Goal: Information Seeking & Learning: Learn about a topic

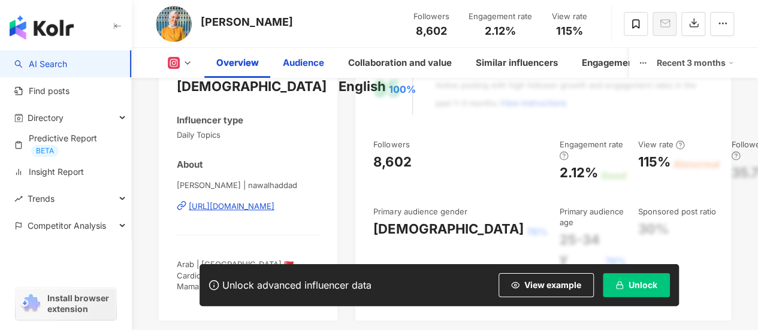
scroll to position [180, 0]
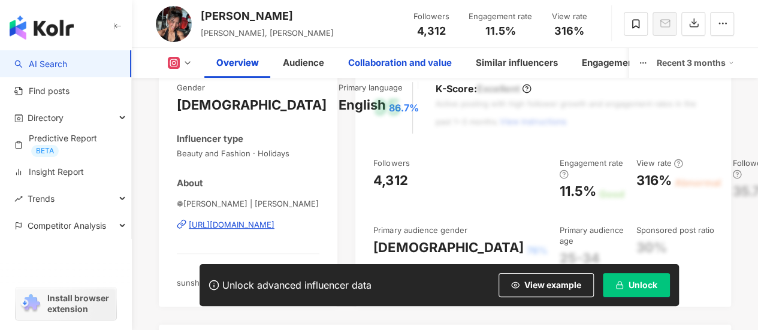
click at [357, 57] on div "Collaboration and value" at bounding box center [400, 63] width 104 height 14
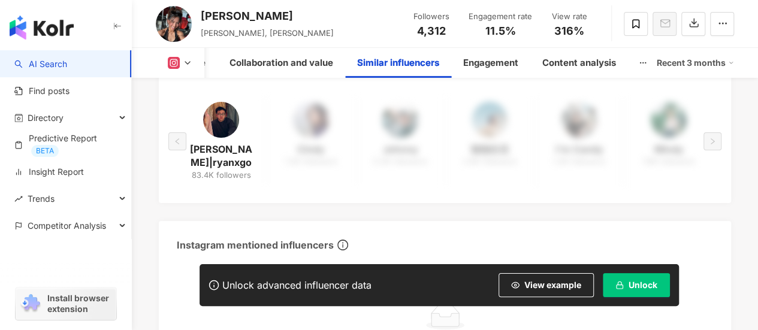
scroll to position [2017, 0]
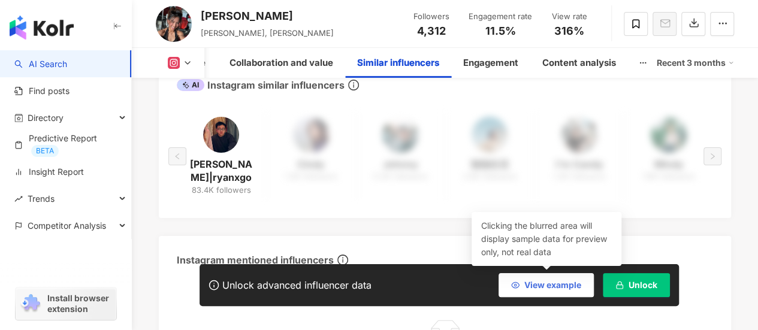
click at [562, 283] on span "View example" at bounding box center [552, 285] width 57 height 10
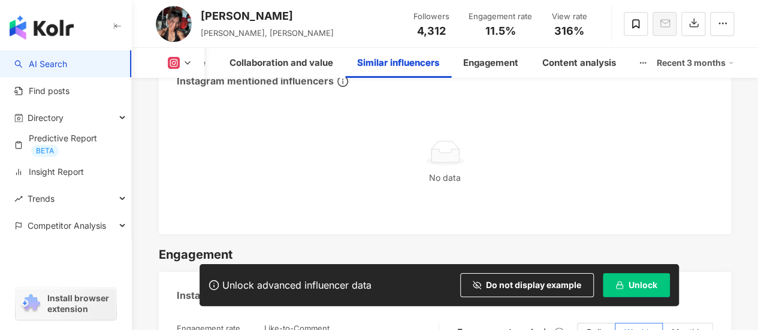
scroll to position [2377, 0]
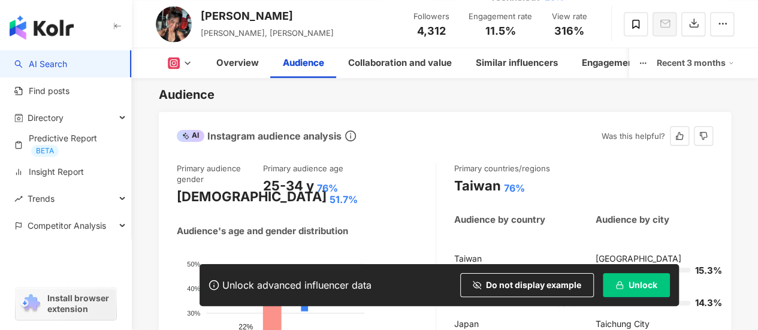
scroll to position [1018, 0]
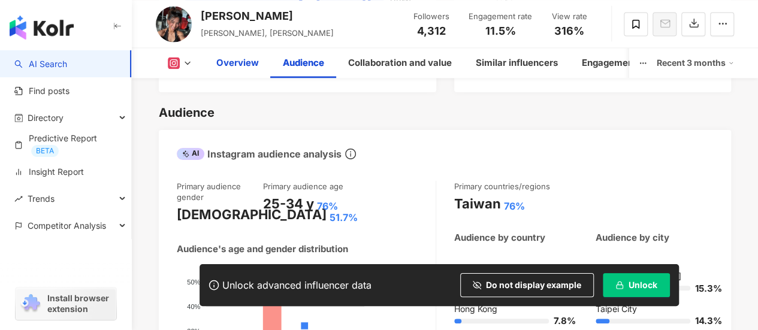
click at [219, 63] on div "Overview" at bounding box center [237, 63] width 43 height 14
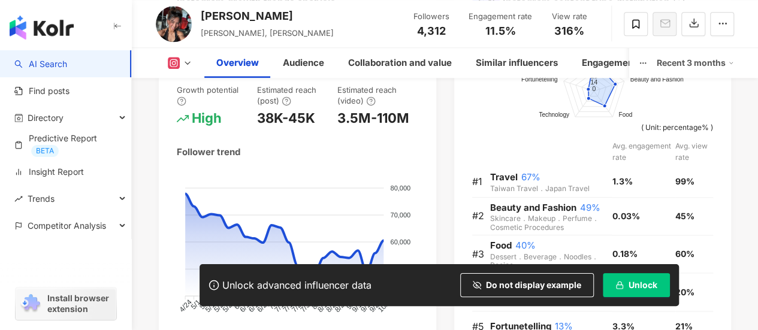
scroll to position [719, 0]
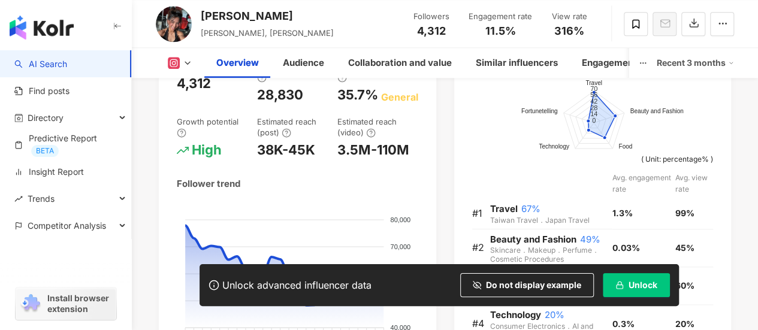
click at [250, 22] on div "Audrey Sarah Tan" at bounding box center [267, 15] width 133 height 15
drag, startPoint x: 296, startPoint y: 15, endPoint x: 196, endPoint y: 8, distance: 100.3
click at [196, 8] on div "Audrey Sarah Tan audrey, audreysarahtan Followers 4,312 Engagement rate 11.5% V…" at bounding box center [445, 23] width 626 height 47
copy div "Audrey Sarah Tan"
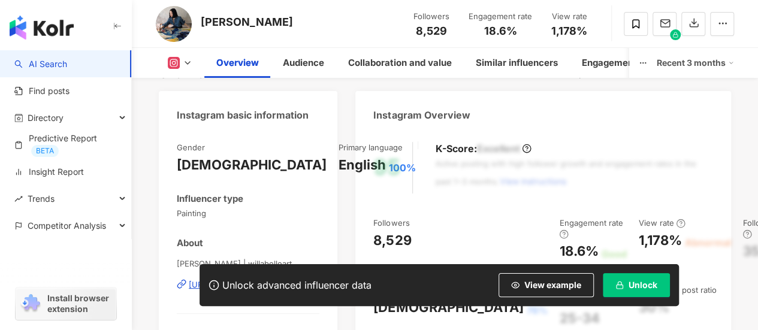
scroll to position [180, 0]
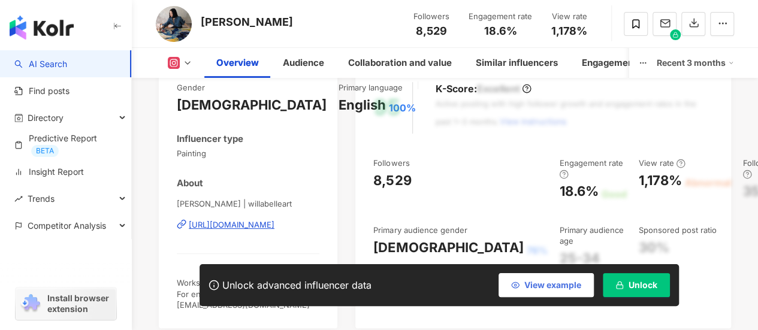
click at [544, 288] on span "View example" at bounding box center [552, 285] width 57 height 10
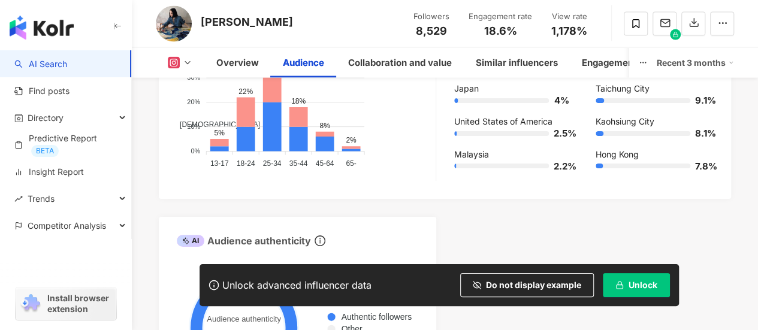
scroll to position [1318, 0]
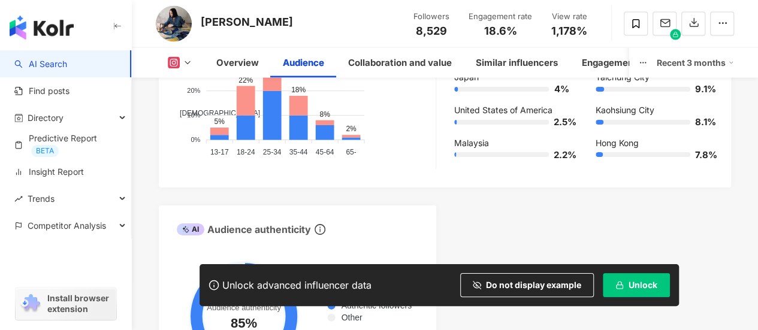
click at [283, 23] on div "Willabelle Ong Followers 8,529 Engagement rate 18.6% View rate 1,178%" at bounding box center [445, 23] width 626 height 47
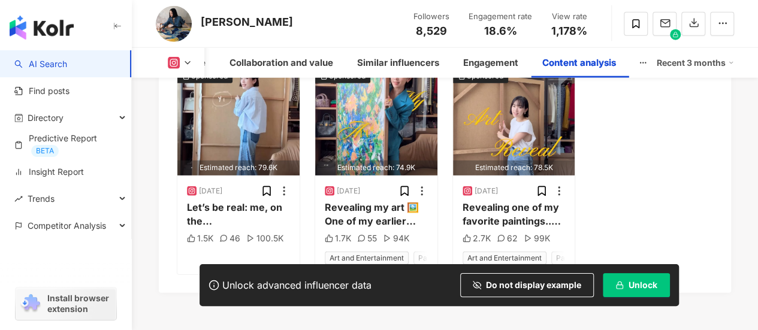
scroll to position [3990, 0]
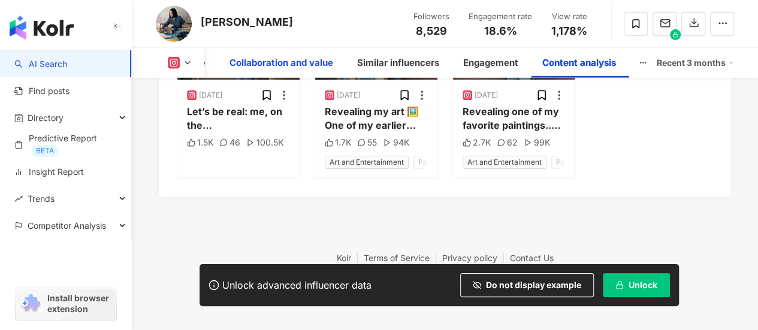
click at [272, 62] on div "Collaboration and value" at bounding box center [281, 63] width 104 height 14
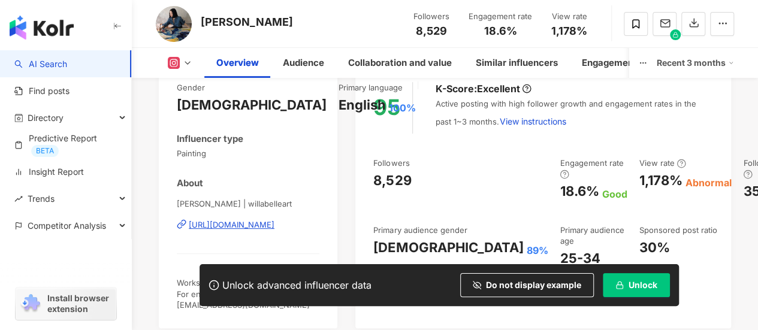
scroll to position [240, 0]
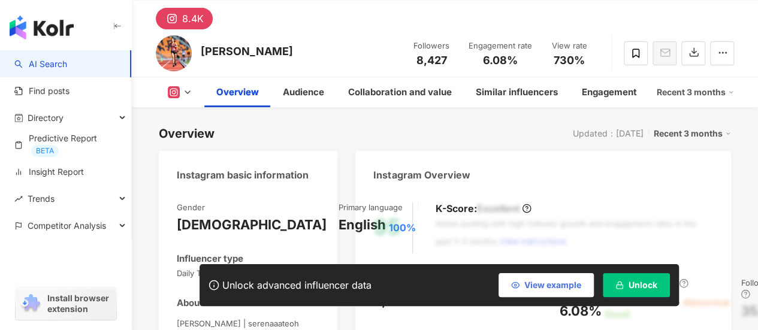
scroll to position [120, 0]
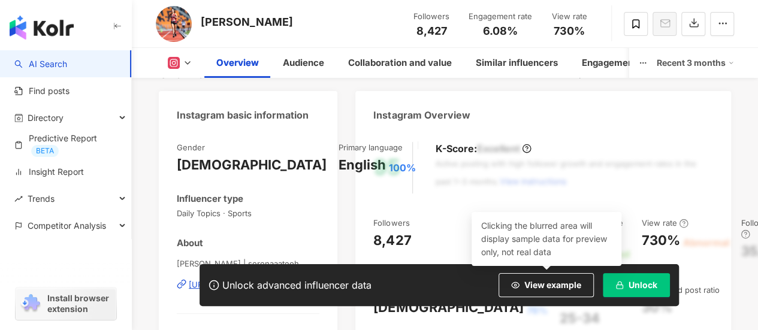
drag, startPoint x: 543, startPoint y: 283, endPoint x: 400, endPoint y: 214, distance: 158.9
click at [544, 283] on span "View example" at bounding box center [552, 285] width 57 height 10
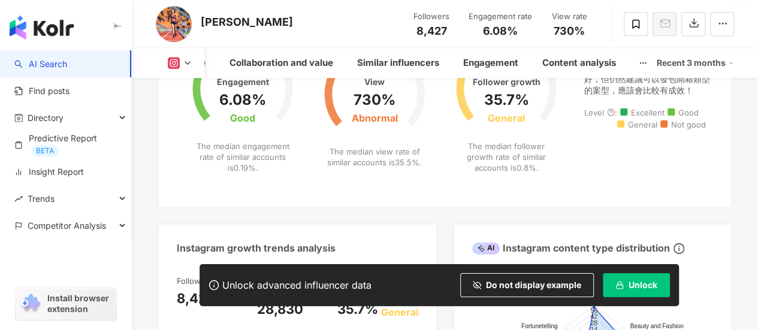
scroll to position [240, 0]
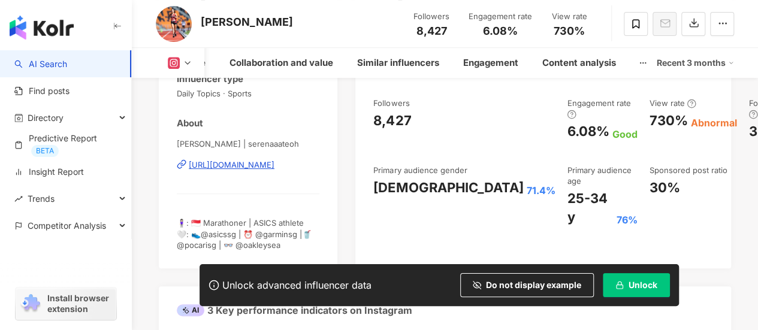
drag, startPoint x: 253, startPoint y: 166, endPoint x: 211, endPoint y: 165, distance: 41.9
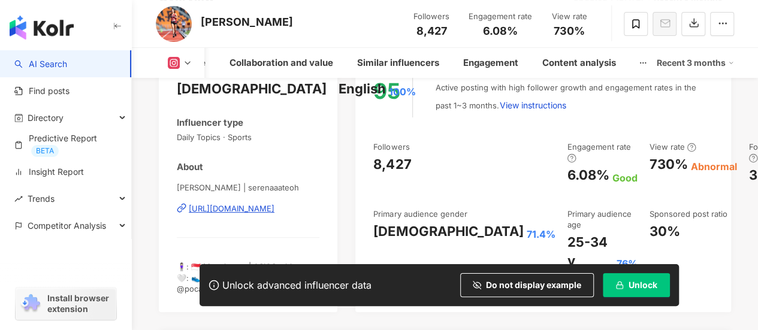
scroll to position [180, 0]
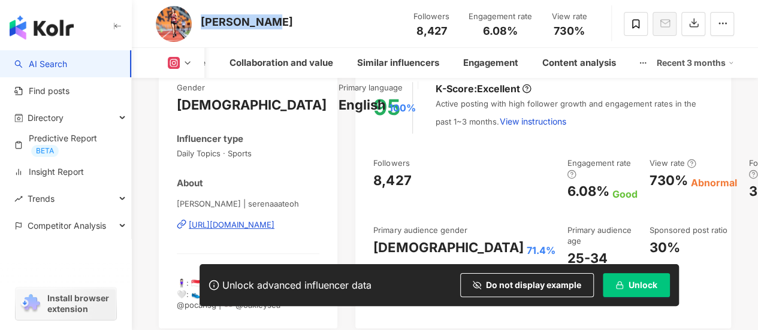
drag, startPoint x: 268, startPoint y: 26, endPoint x: 201, endPoint y: 22, distance: 66.6
click at [201, 22] on div "Serena Teoh Followers 8,427 Engagement rate 6.08% View rate 730%" at bounding box center [445, 23] width 626 height 47
copy div "[PERSON_NAME]"
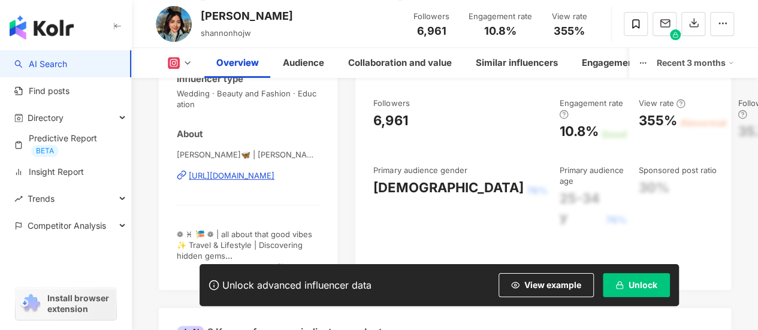
scroll to position [299, 0]
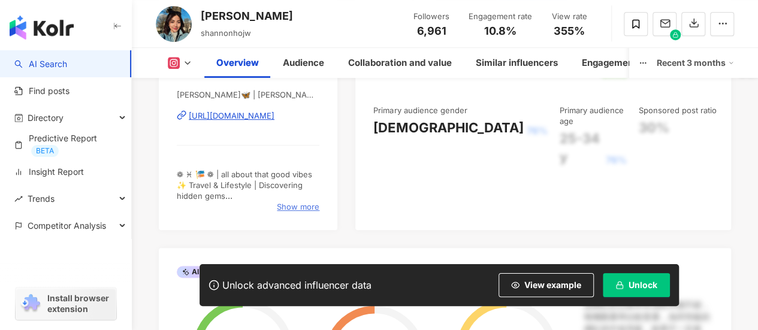
click at [289, 205] on span "Show more" at bounding box center [298, 206] width 43 height 11
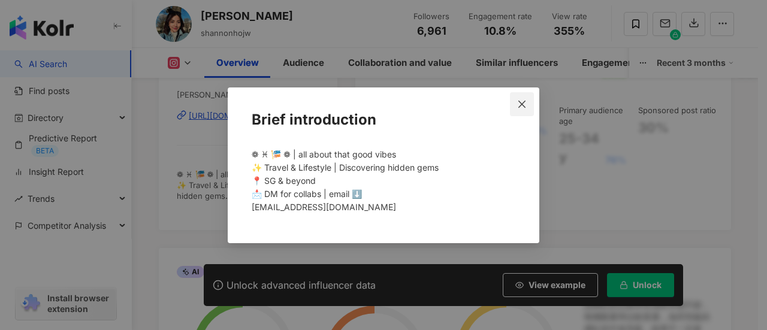
click at [526, 102] on icon "close" at bounding box center [522, 104] width 10 height 10
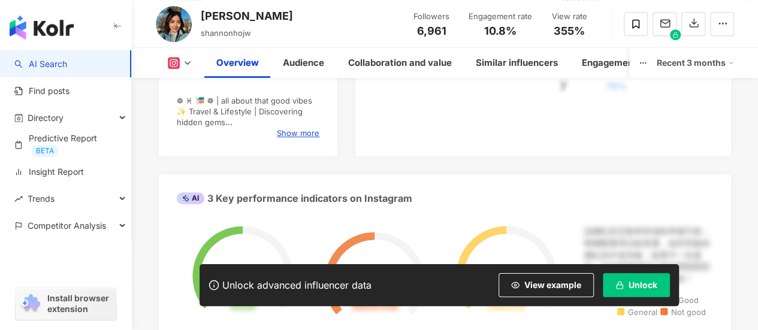
scroll to position [479, 0]
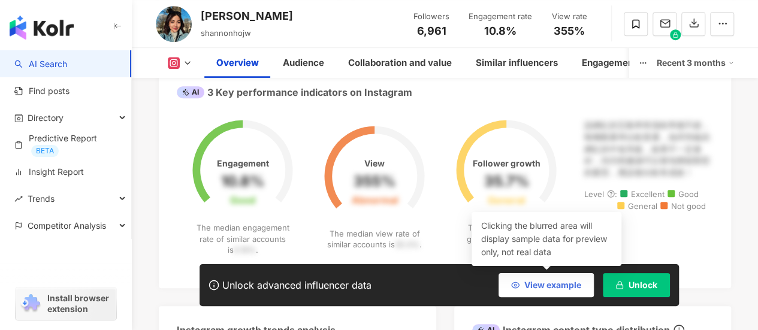
click at [534, 280] on button "View example" at bounding box center [545, 285] width 95 height 24
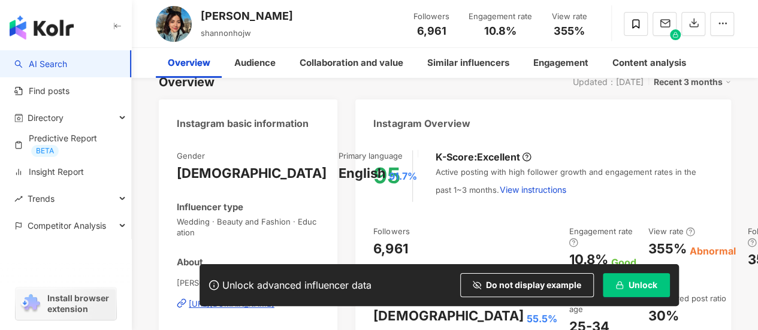
scroll to position [0, 0]
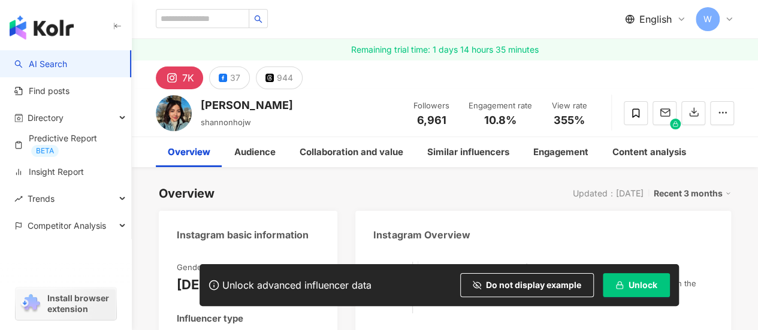
drag, startPoint x: 278, startPoint y: 107, endPoint x: 266, endPoint y: 104, distance: 12.3
click at [266, 104] on div "Shannon Ho shannonhojw Followers 6,961 Engagement rate 10.8% View rate 355%" at bounding box center [445, 112] width 626 height 47
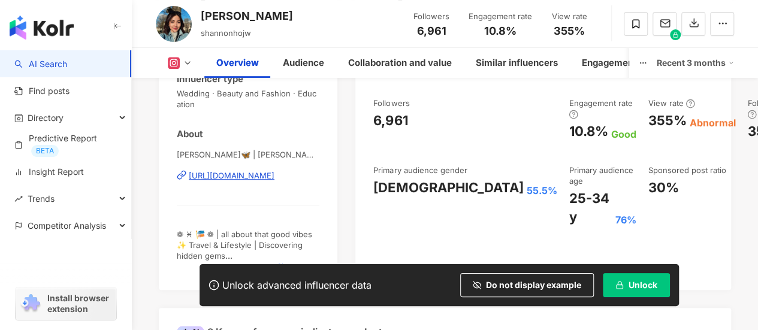
scroll to position [299, 0]
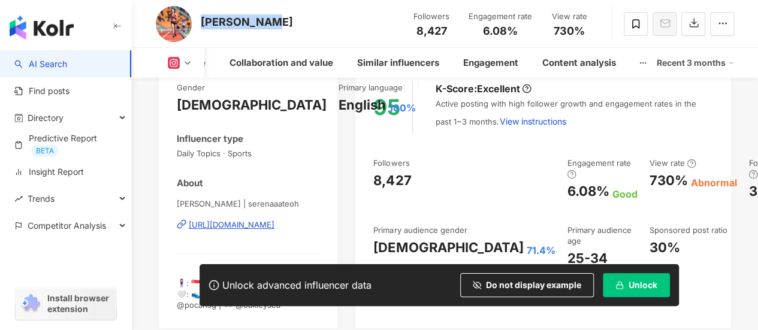
scroll to position [240, 0]
